Goal: Obtain resource: Download file/media

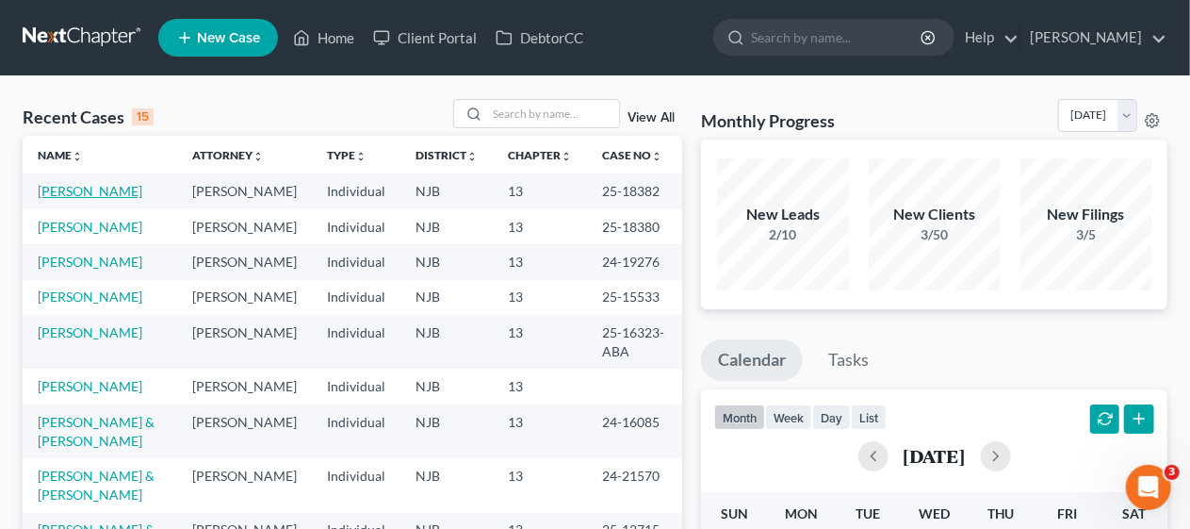
click at [104, 187] on link "[PERSON_NAME]" at bounding box center [90, 191] width 105 height 16
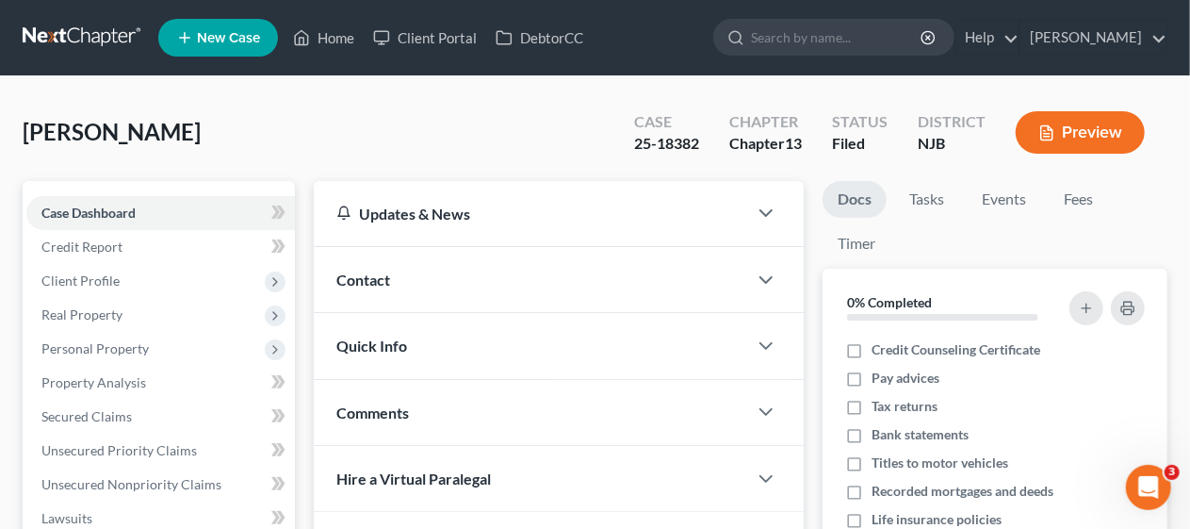
scroll to position [540, 0]
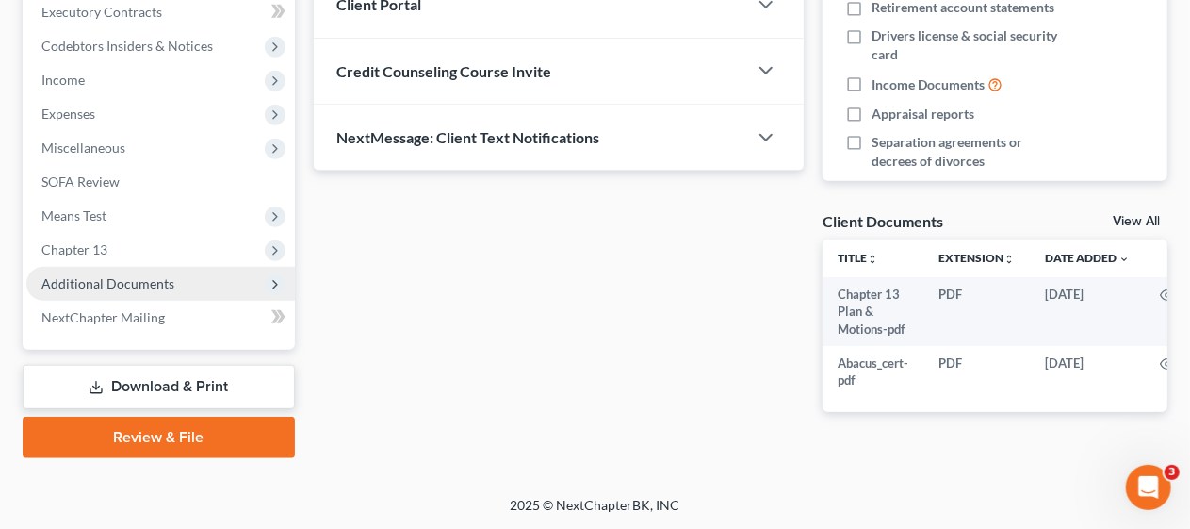
click at [168, 283] on span "Additional Documents" at bounding box center [107, 283] width 133 height 16
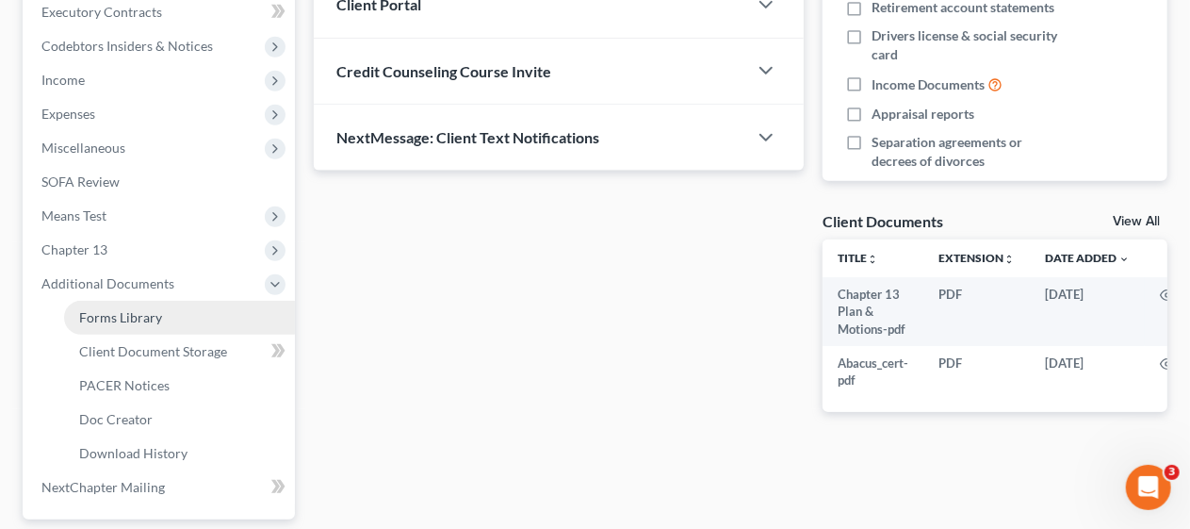
click at [174, 308] on link "Forms Library" at bounding box center [179, 318] width 231 height 34
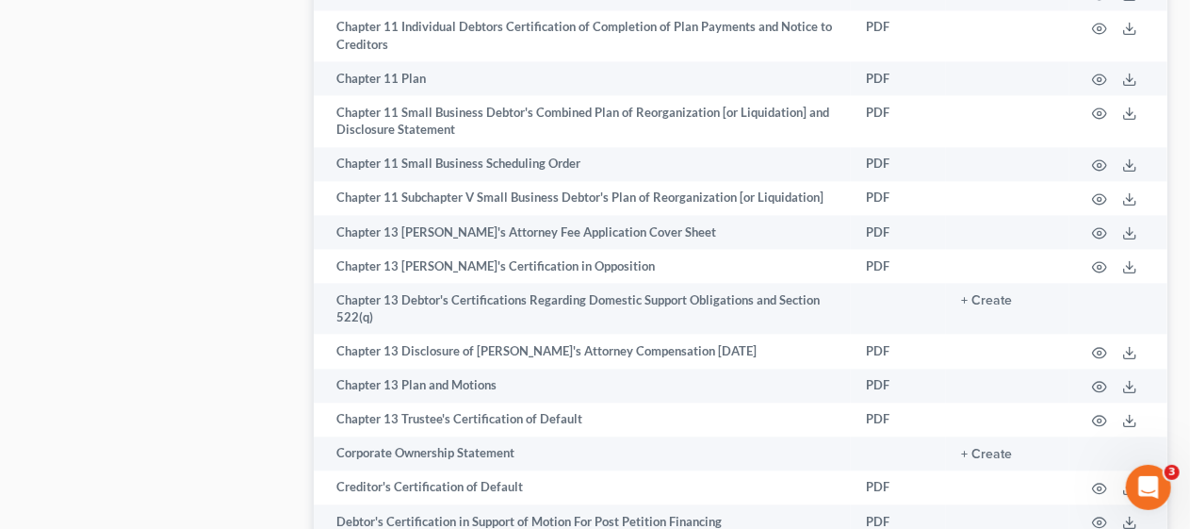
scroll to position [1979, 0]
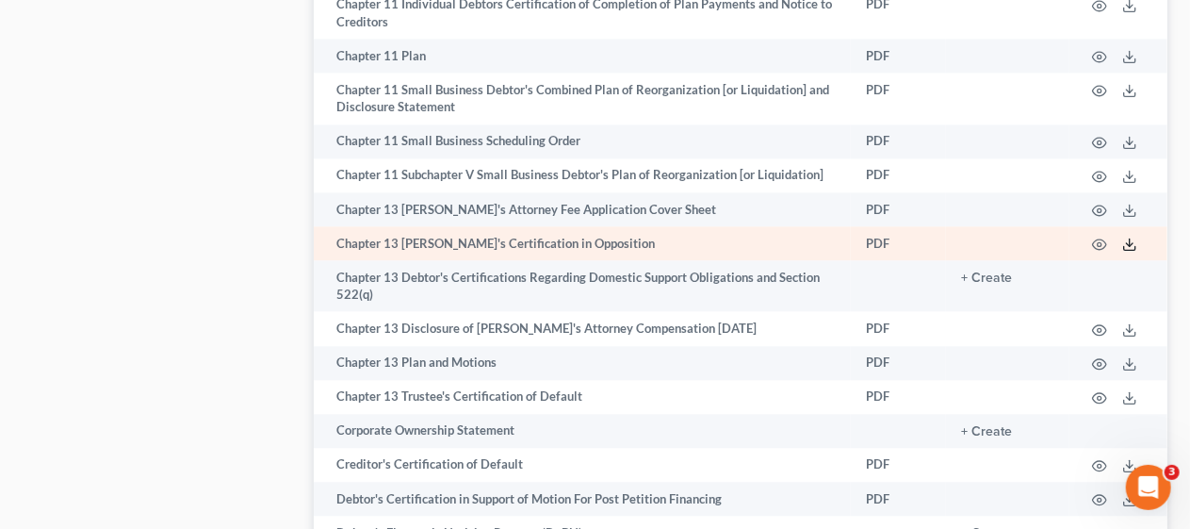
click at [1130, 245] on line at bounding box center [1130, 242] width 0 height 8
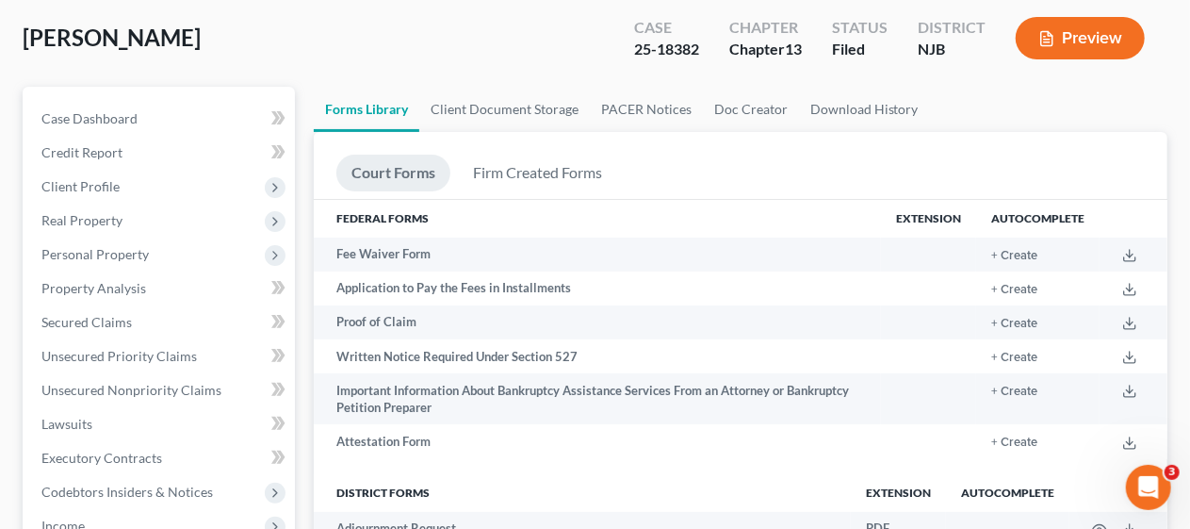
scroll to position [0, 0]
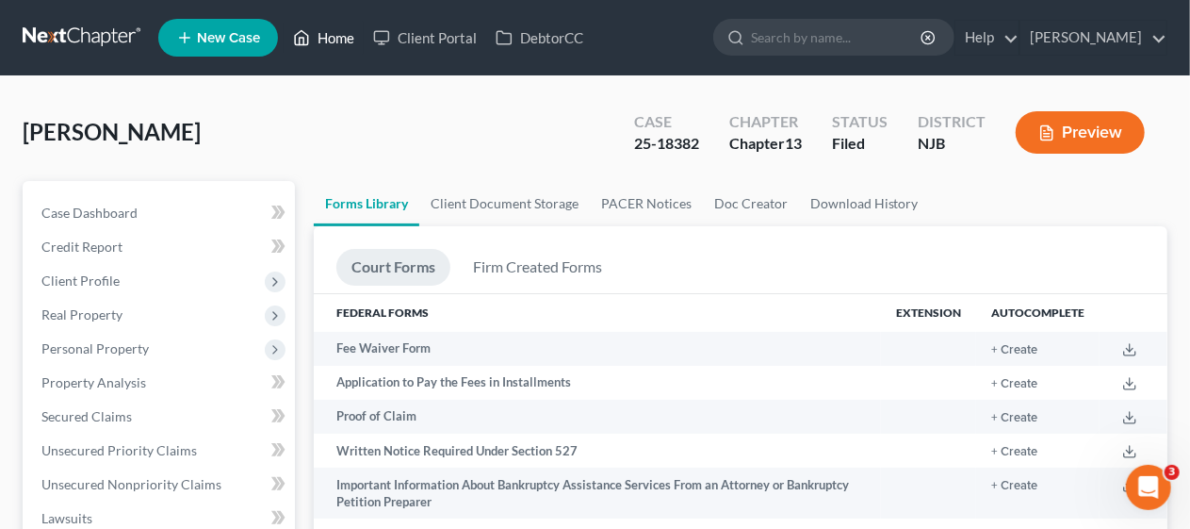
click at [345, 32] on link "Home" at bounding box center [324, 38] width 80 height 34
